Goal: Task Accomplishment & Management: Manage account settings

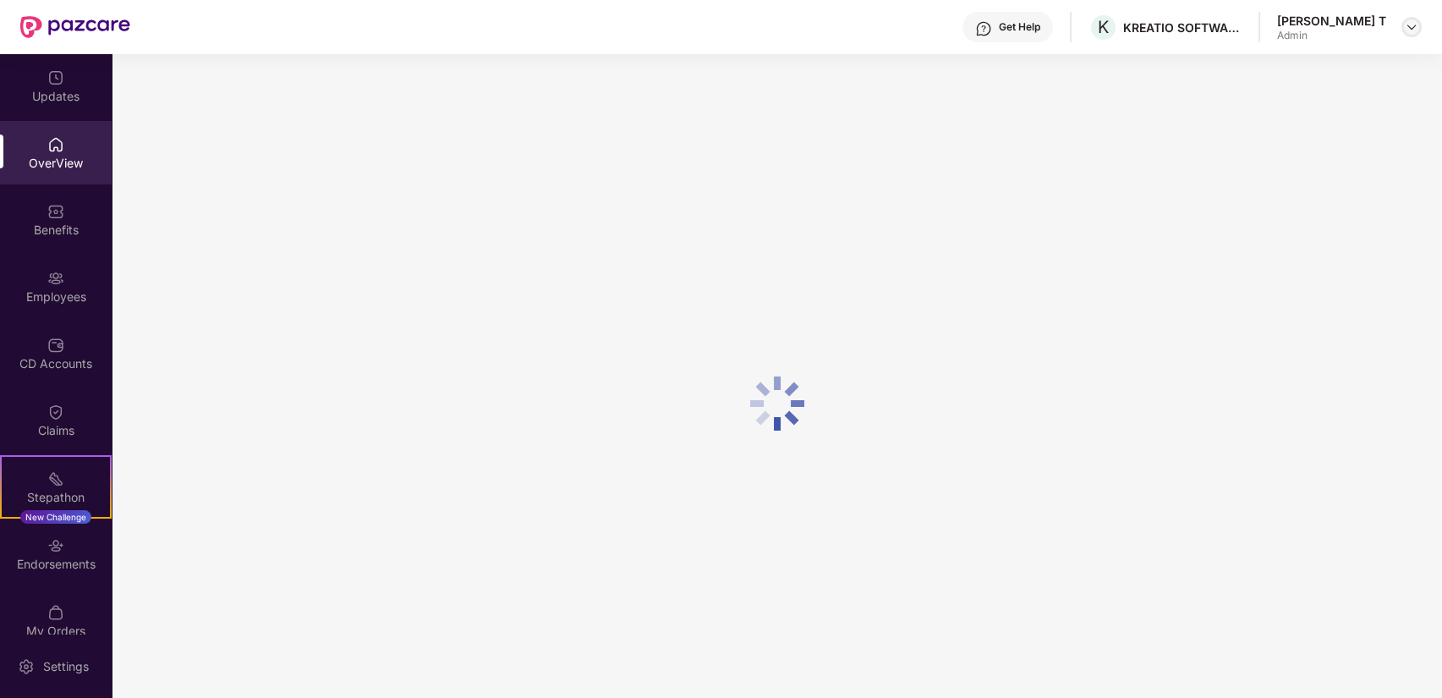
click at [1419, 27] on div at bounding box center [1411, 27] width 20 height 20
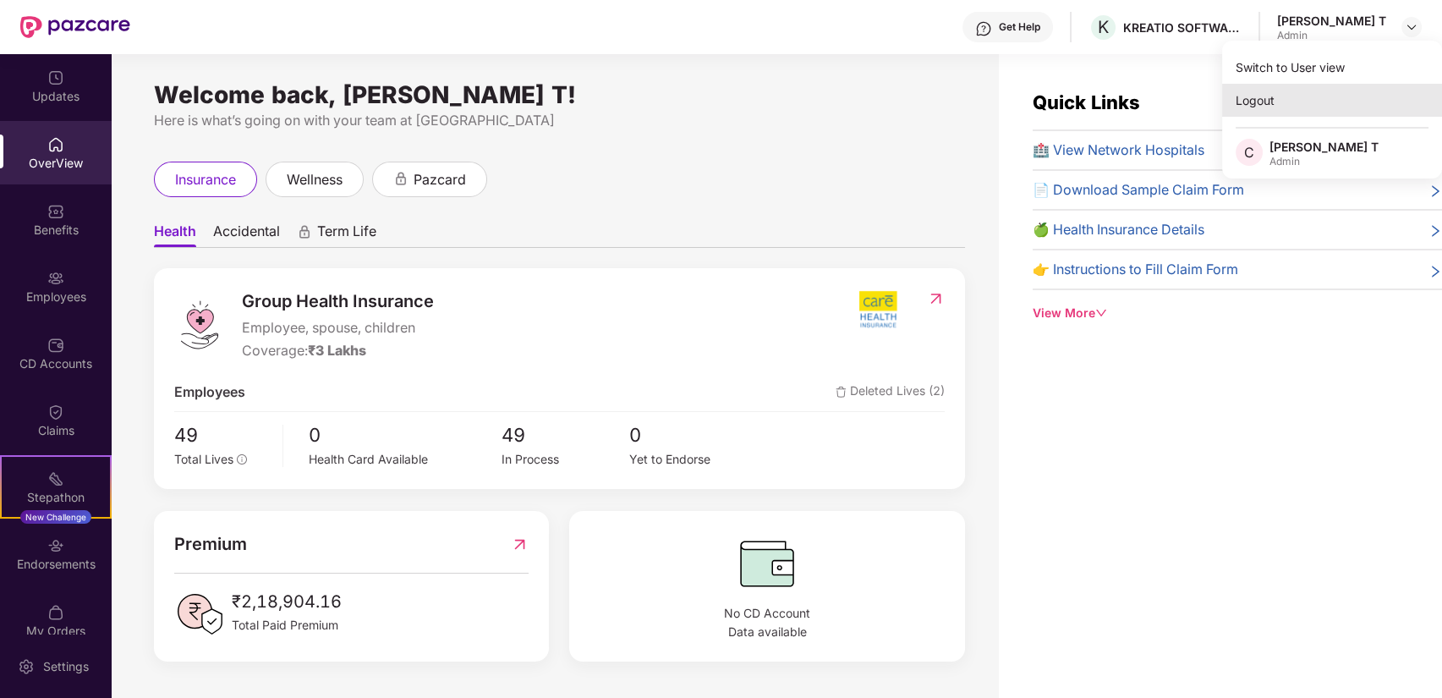
click at [1257, 107] on div "Logout" at bounding box center [1332, 100] width 220 height 33
